Goal: Find specific page/section: Find specific page/section

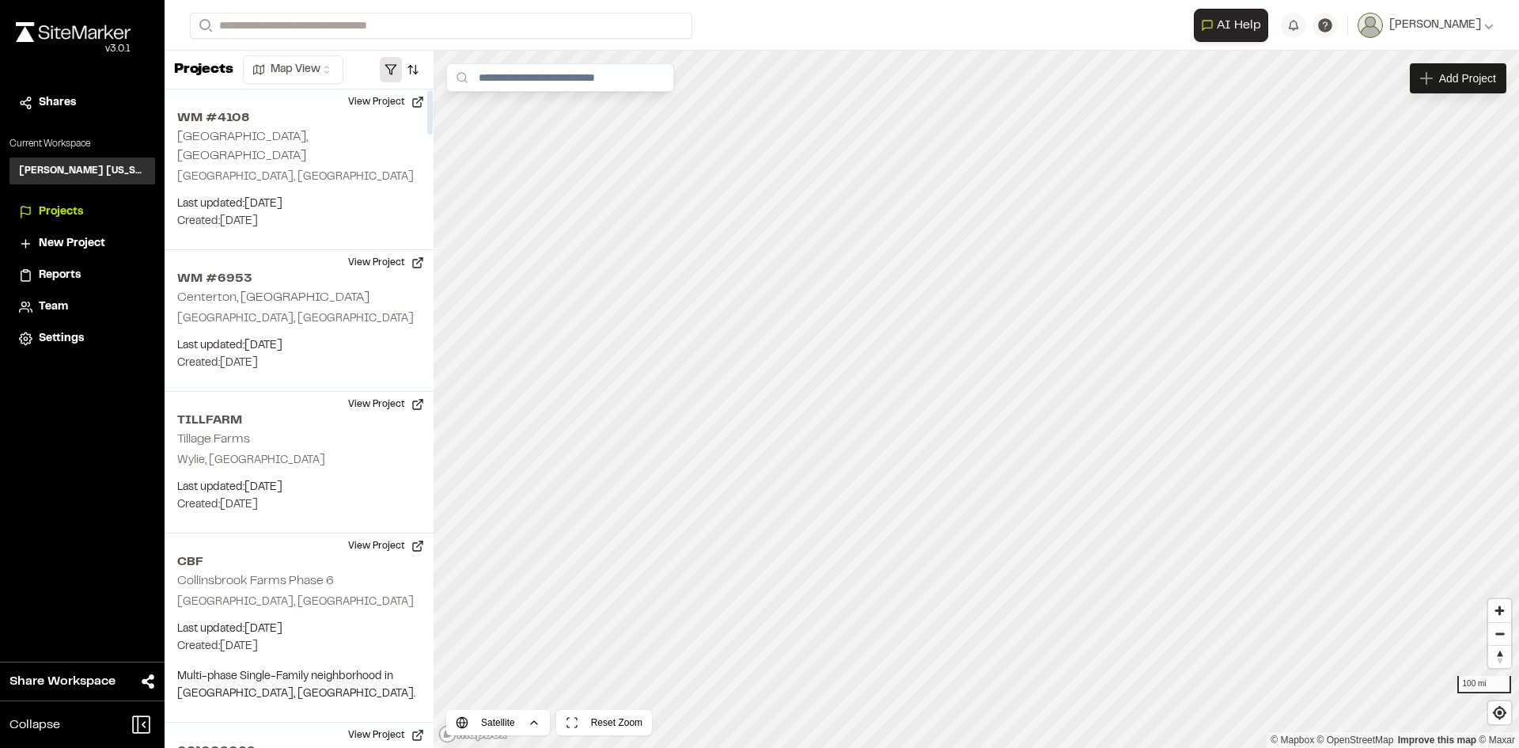
click at [384, 63] on button "button" at bounding box center [391, 69] width 22 height 25
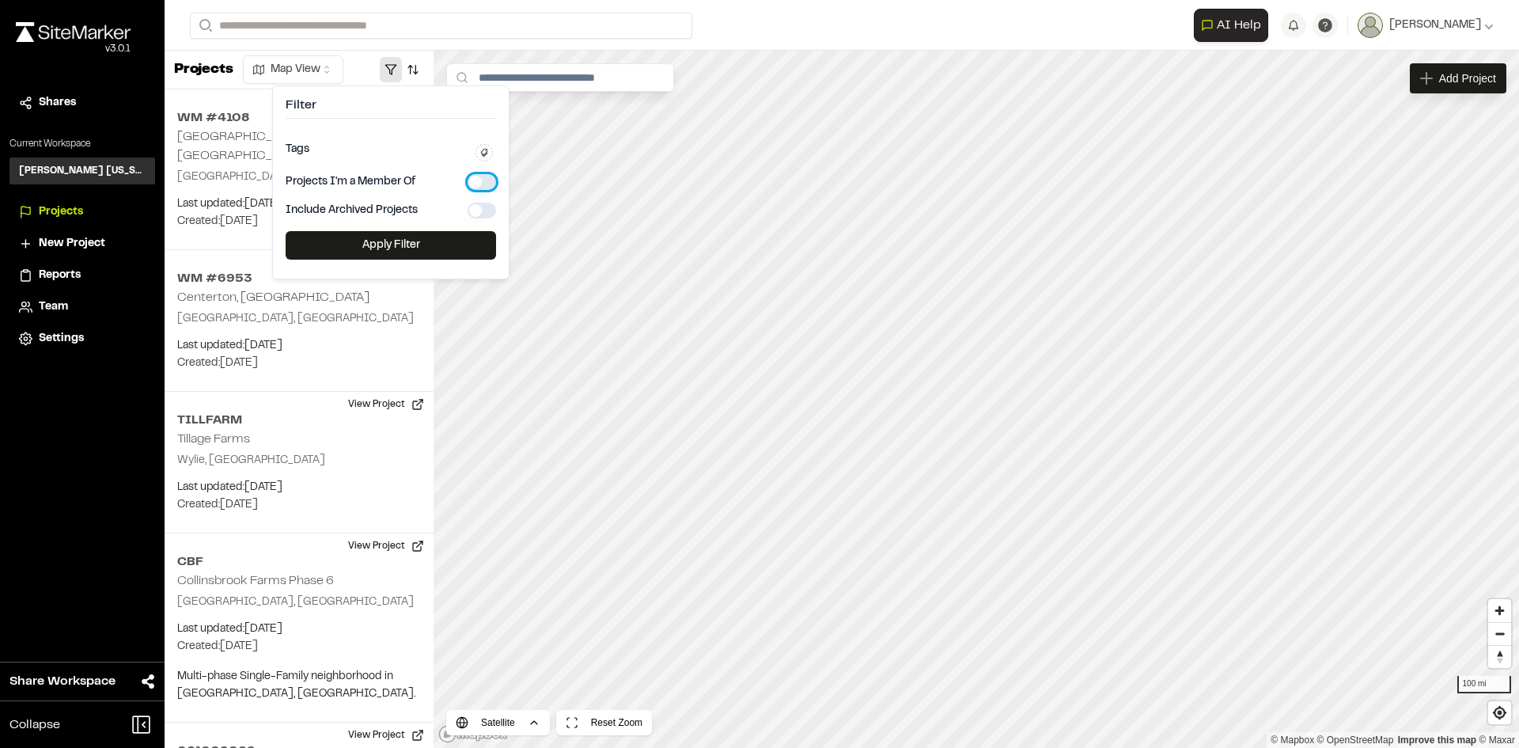
click at [483, 180] on button "button" at bounding box center [482, 182] width 28 height 16
click at [449, 249] on button "Apply Filter" at bounding box center [391, 245] width 210 height 28
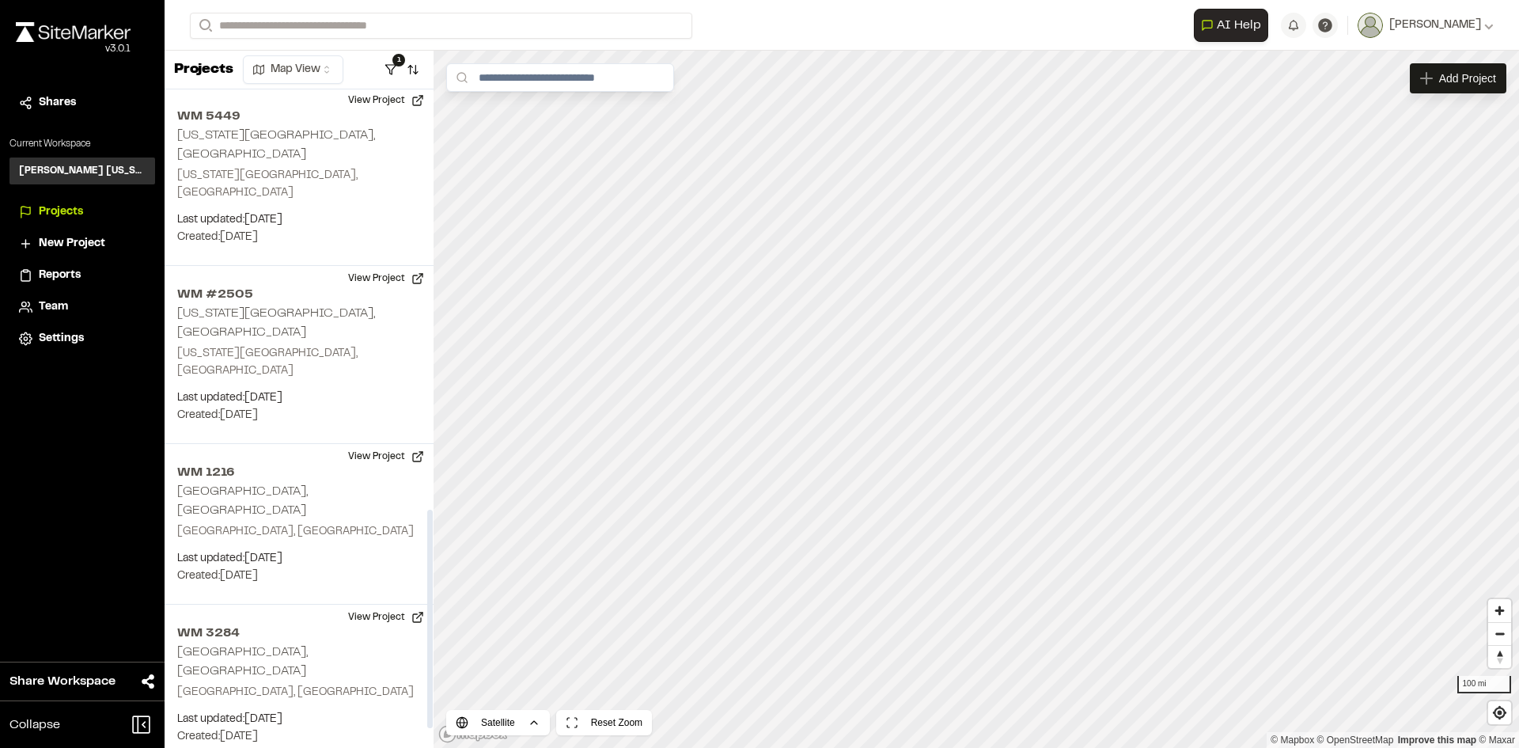
scroll to position [1266, 0]
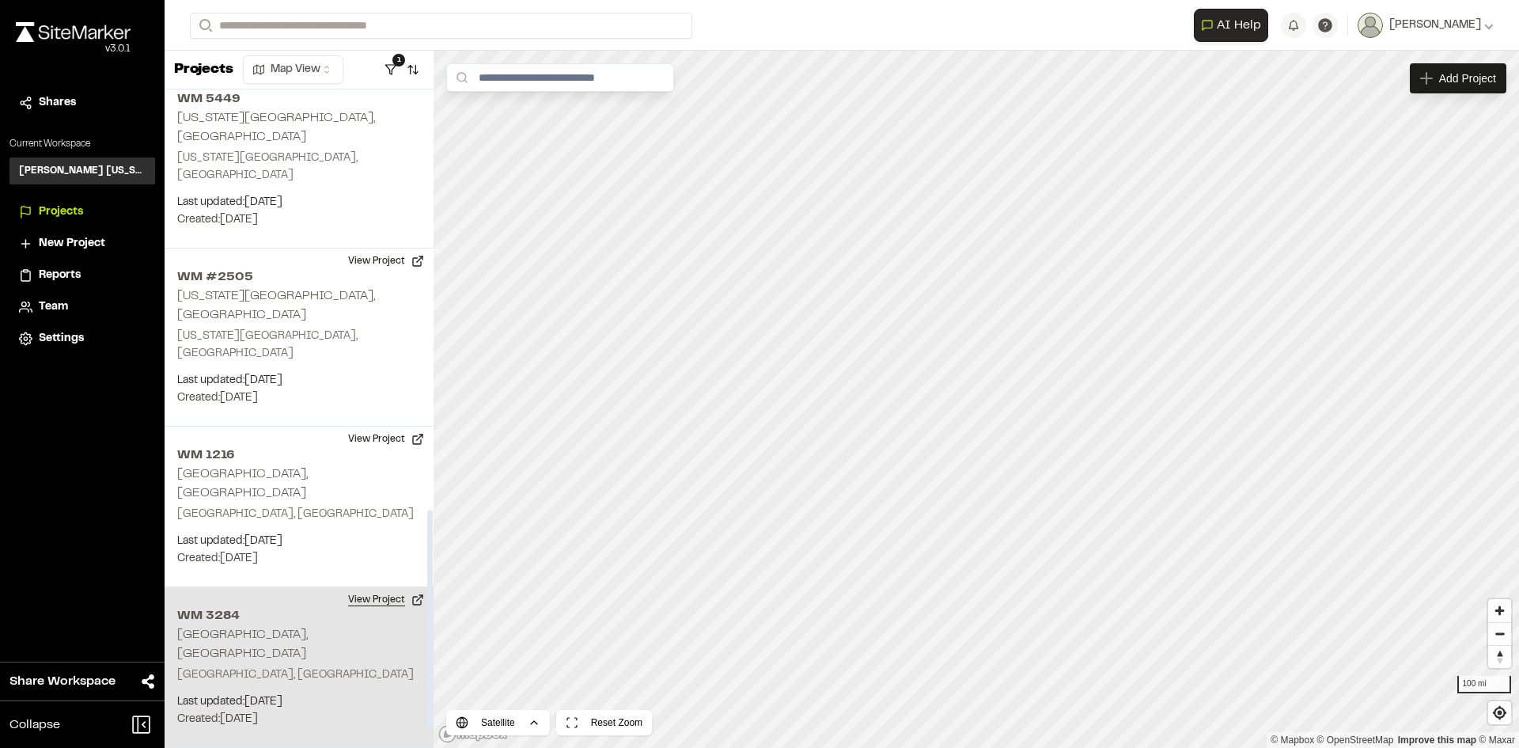
click at [369, 587] on button "View Project" at bounding box center [386, 599] width 95 height 25
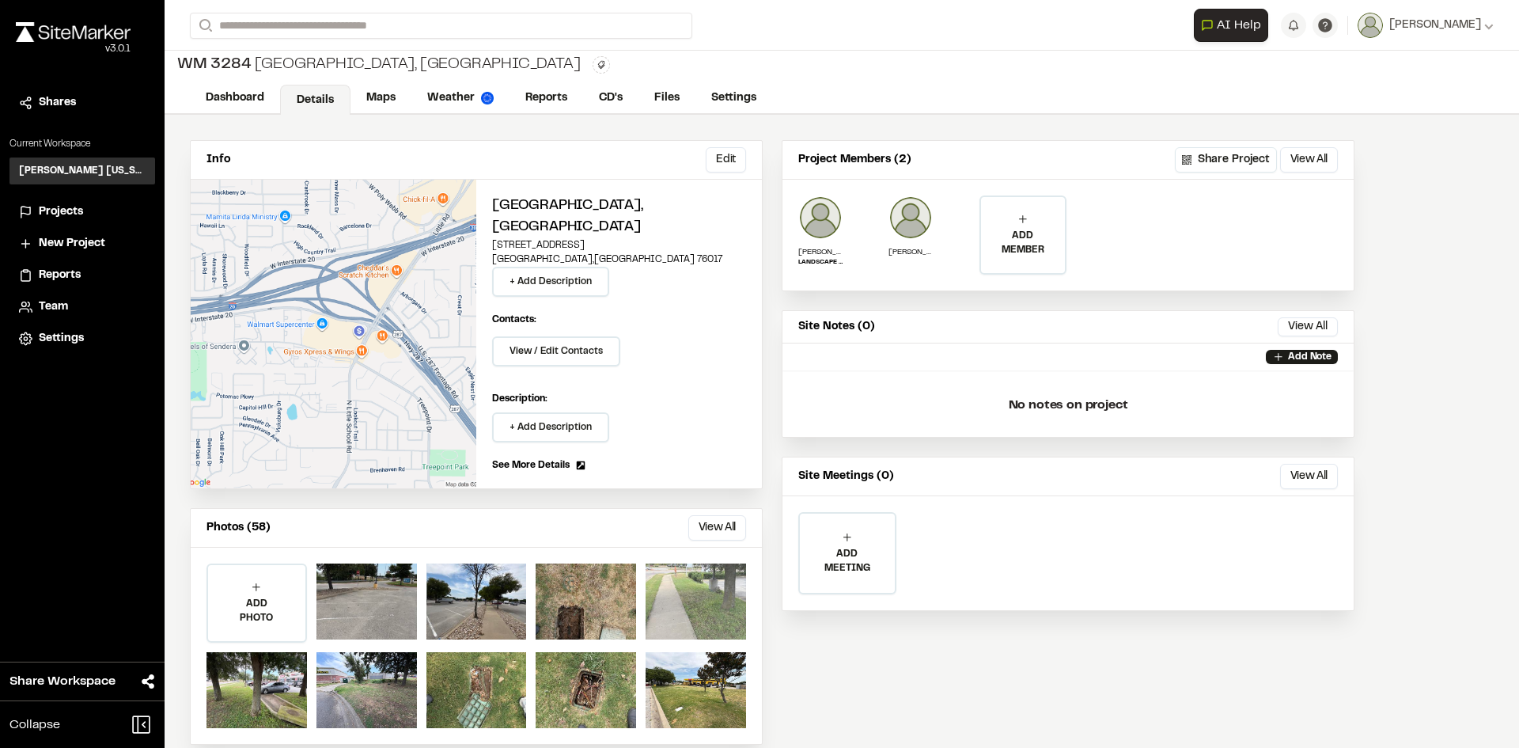
scroll to position [5, 0]
click at [707, 514] on button "View All" at bounding box center [717, 526] width 58 height 25
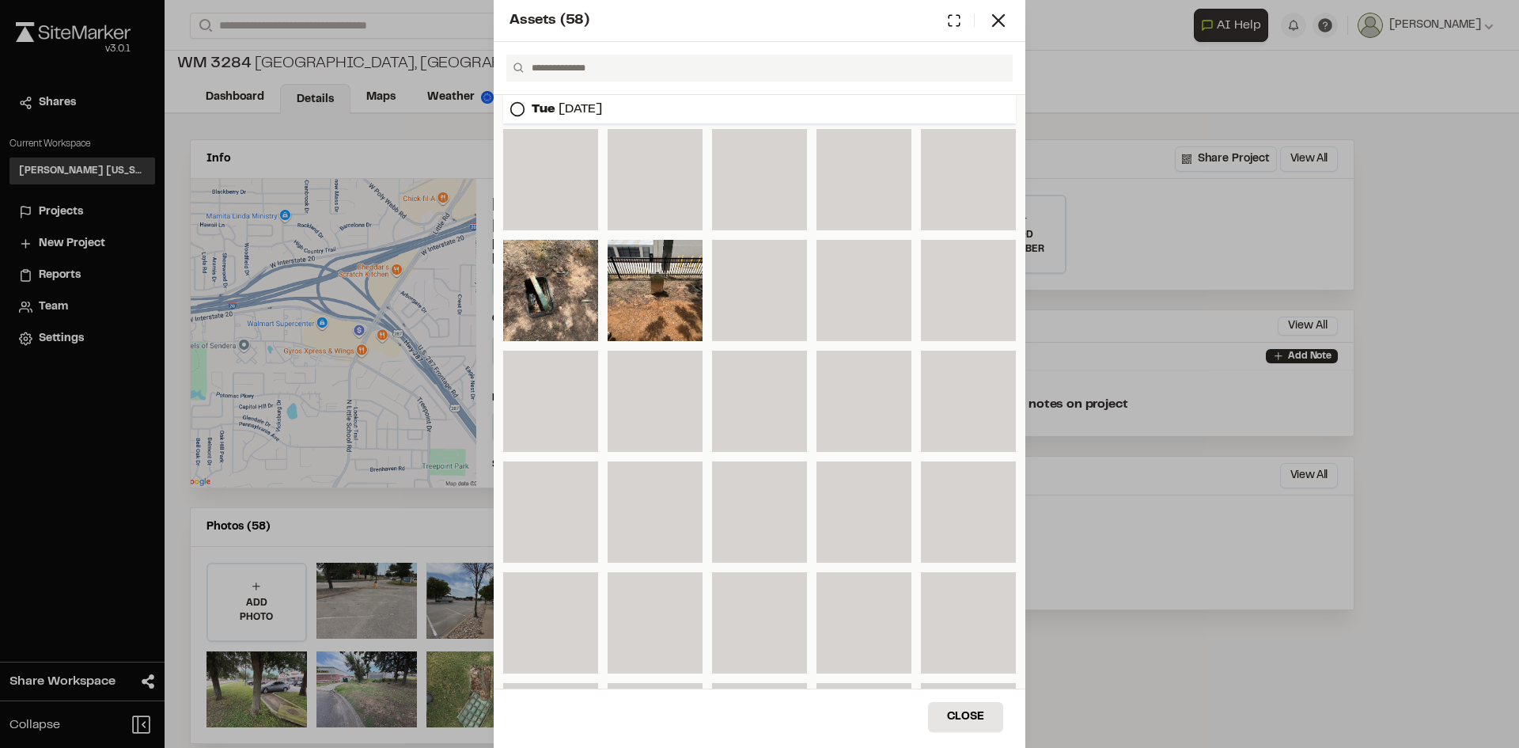
scroll to position [769, 0]
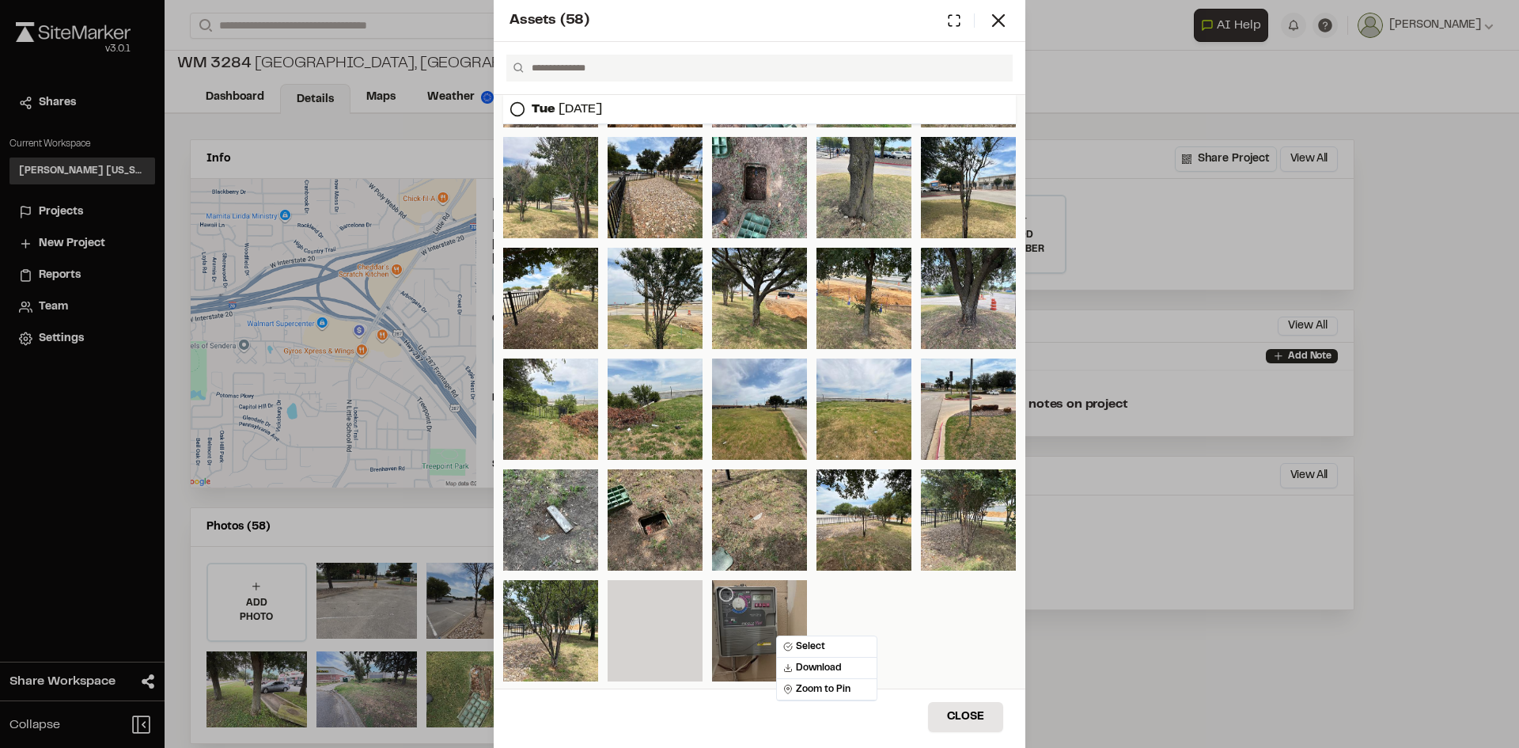
click at [755, 612] on div at bounding box center [759, 630] width 95 height 101
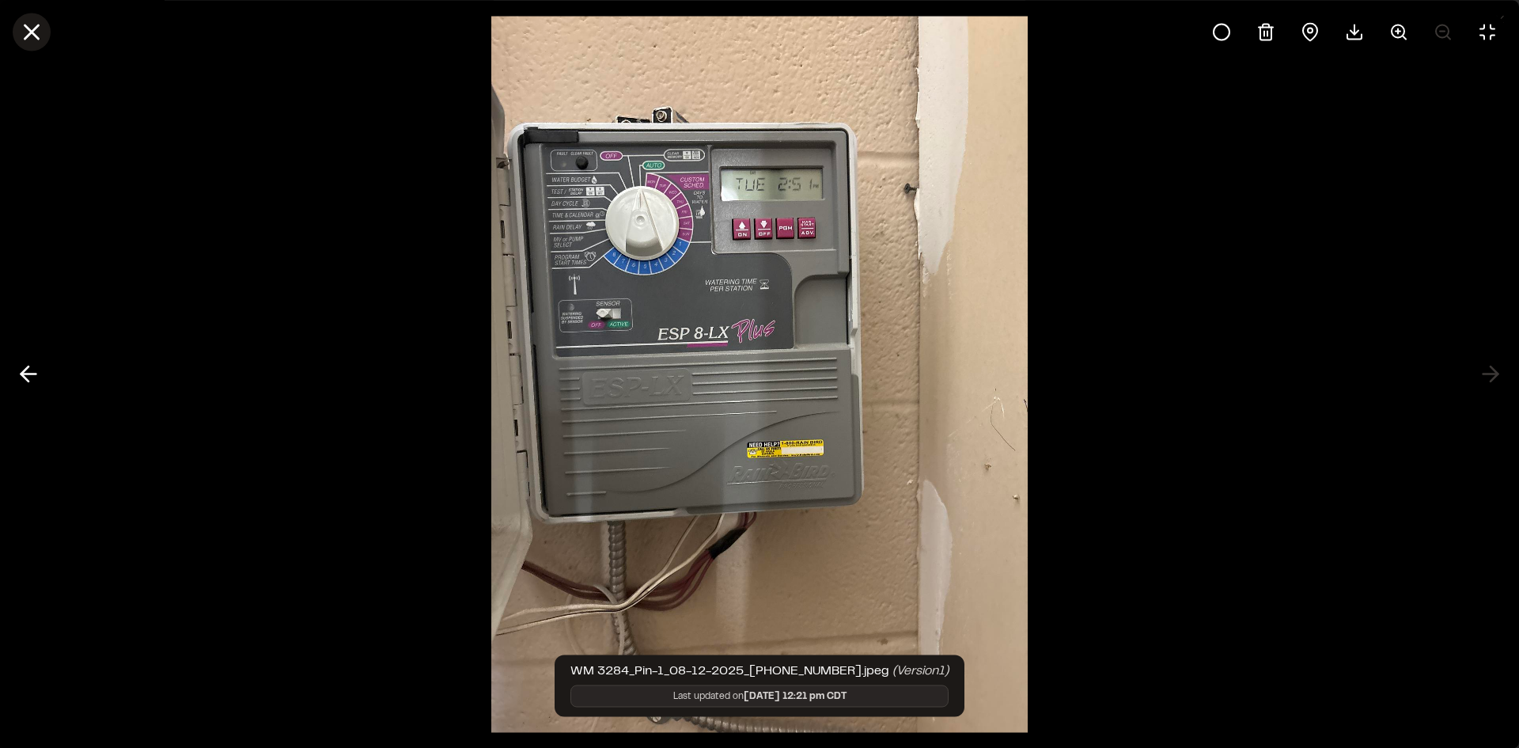
click at [20, 32] on icon at bounding box center [31, 31] width 27 height 27
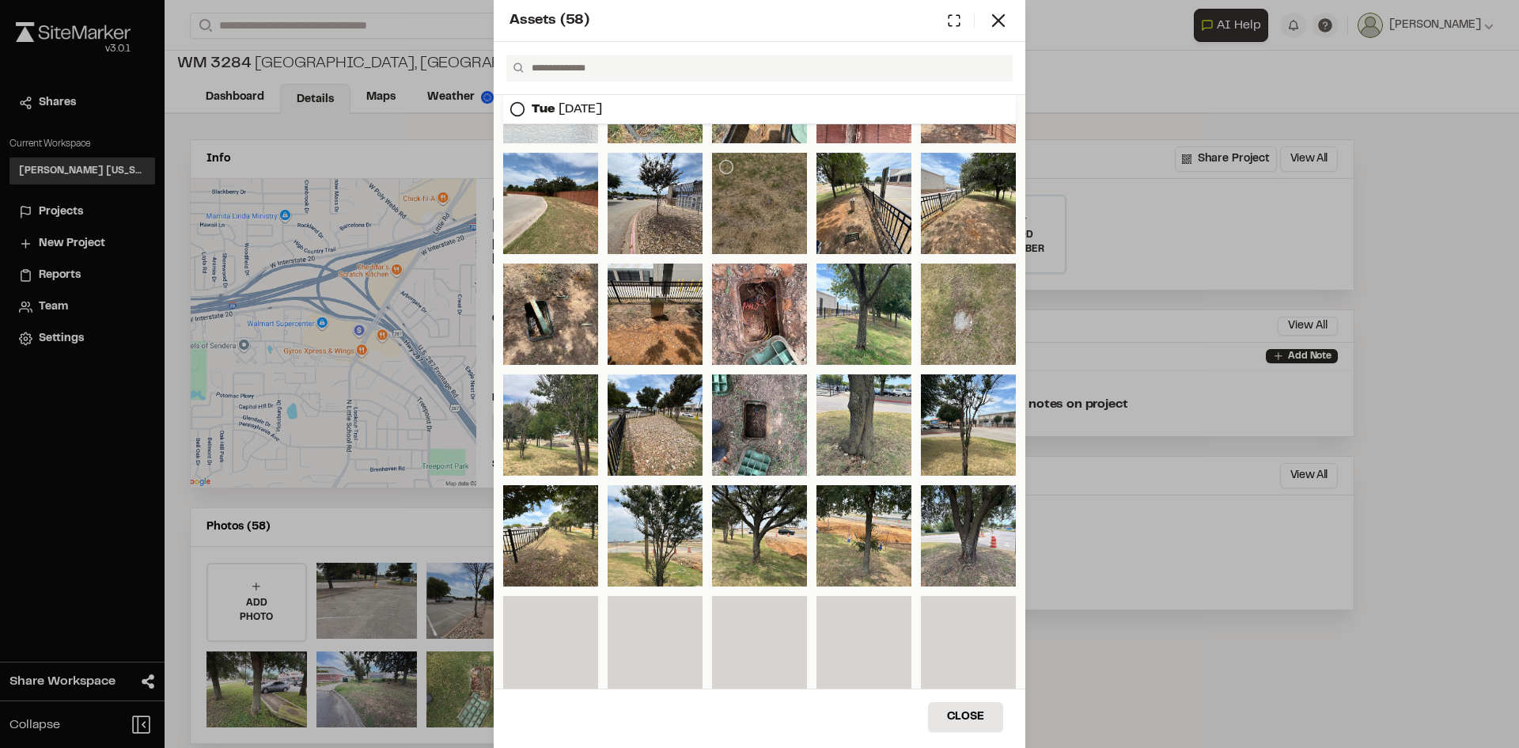
scroll to position [373, 0]
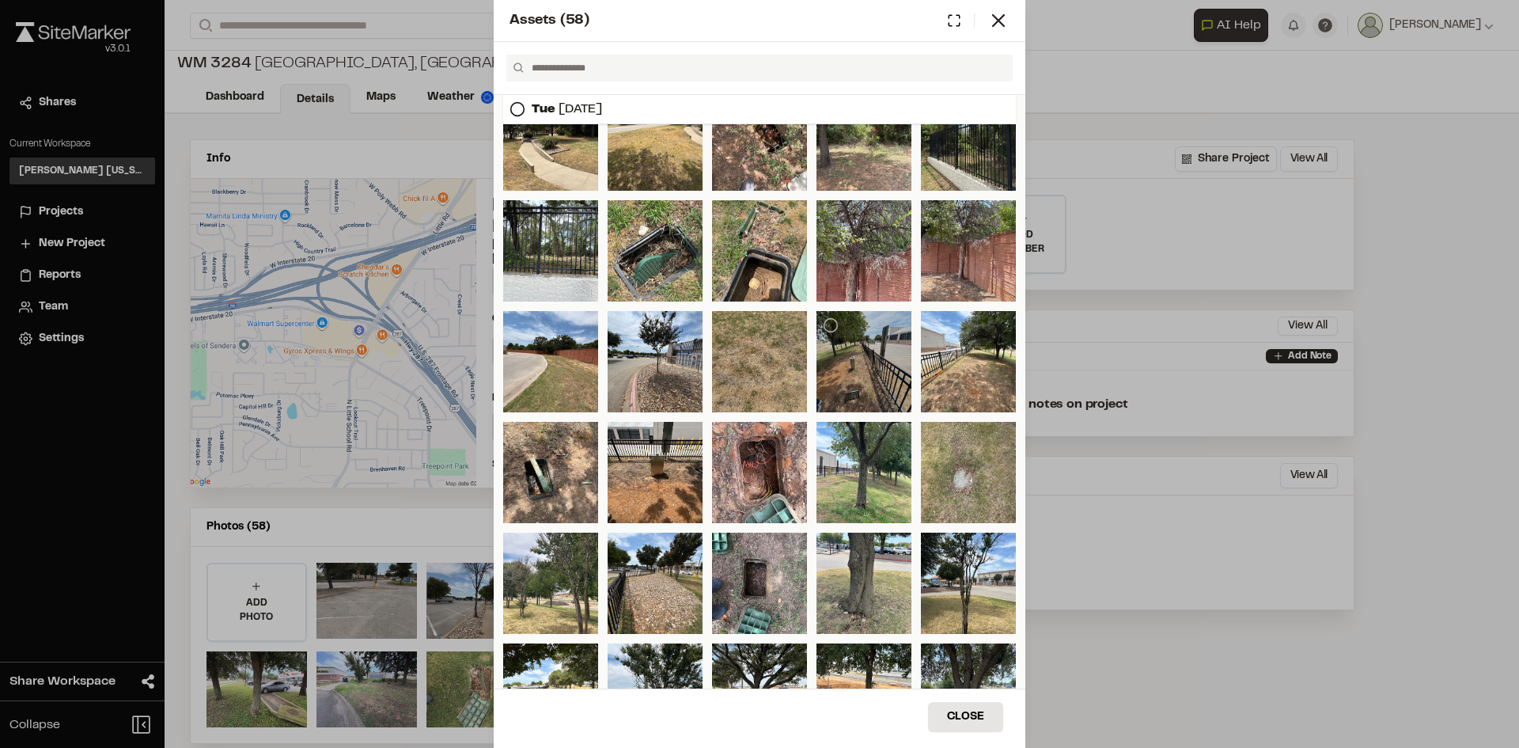
click at [847, 377] on div at bounding box center [863, 361] width 95 height 101
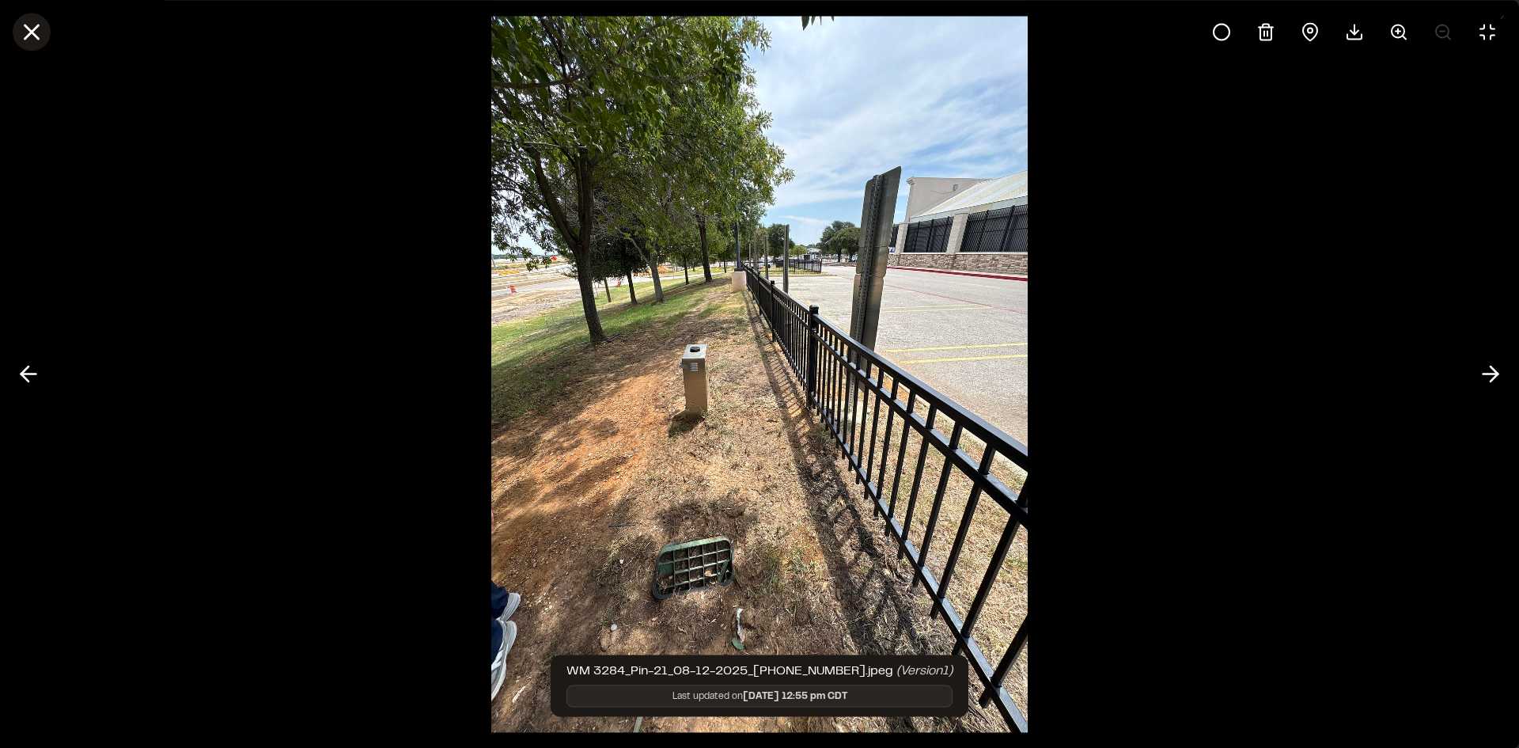
click at [19, 22] on icon at bounding box center [31, 31] width 27 height 27
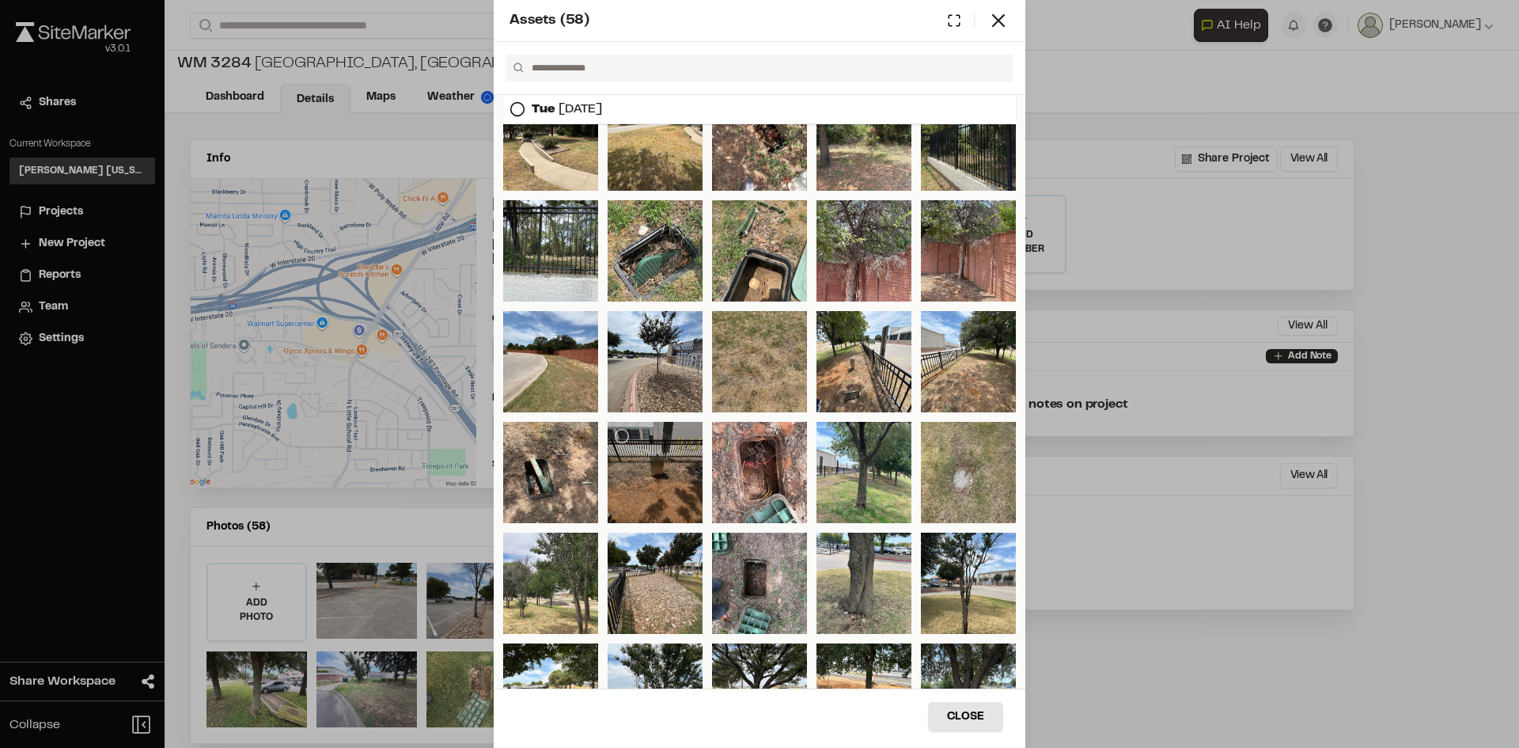
click at [654, 452] on div at bounding box center [655, 472] width 95 height 101
